Goal: Navigation & Orientation: Find specific page/section

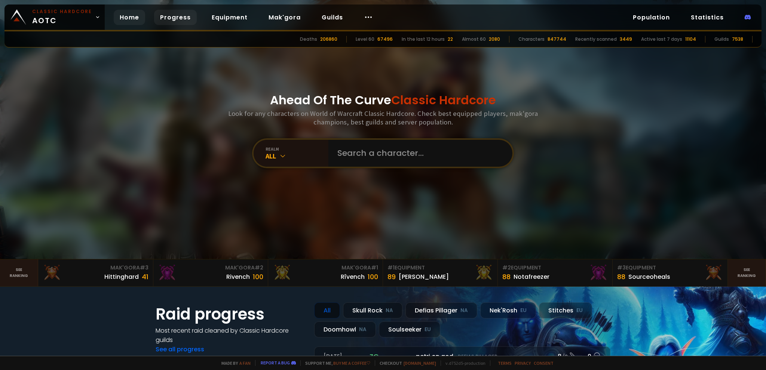
click at [174, 19] on link "Progress" at bounding box center [175, 17] width 43 height 15
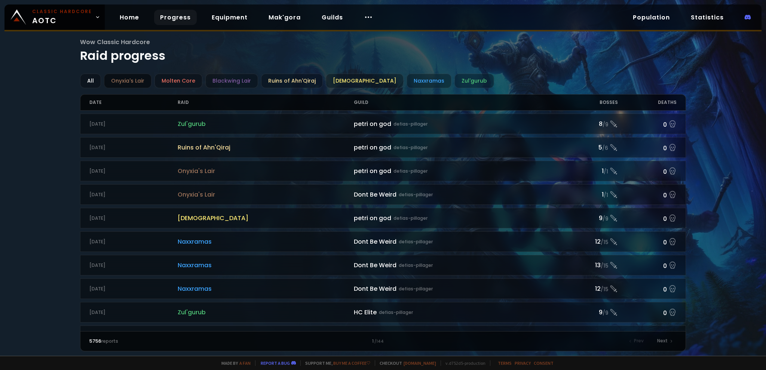
click at [123, 76] on div "Onyxia's Lair" at bounding box center [128, 81] width 48 height 15
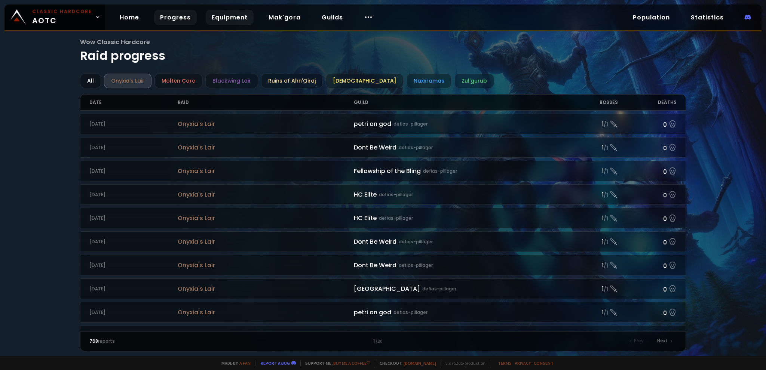
click at [207, 17] on link "Equipment" at bounding box center [230, 17] width 48 height 15
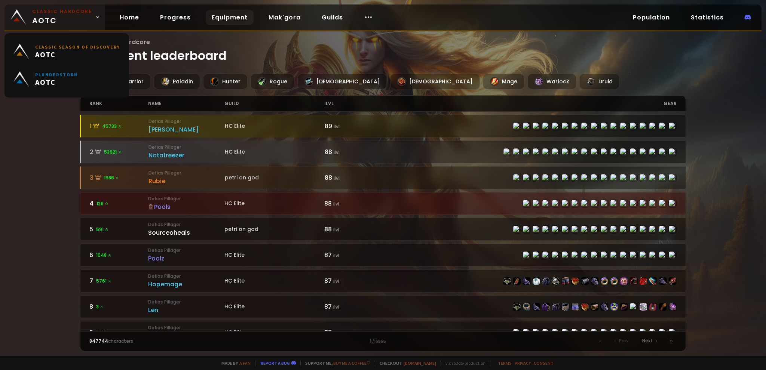
click at [59, 16] on span "Classic Hardcore AOTC" at bounding box center [62, 17] width 60 height 18
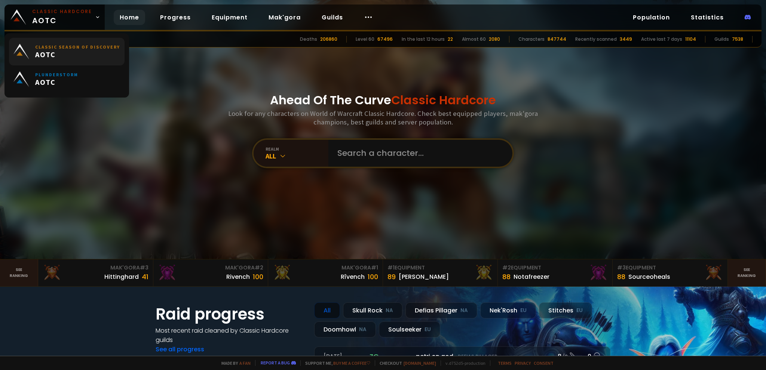
click at [74, 52] on span "AOTC" at bounding box center [77, 54] width 85 height 9
